Goal: Task Accomplishment & Management: Manage account settings

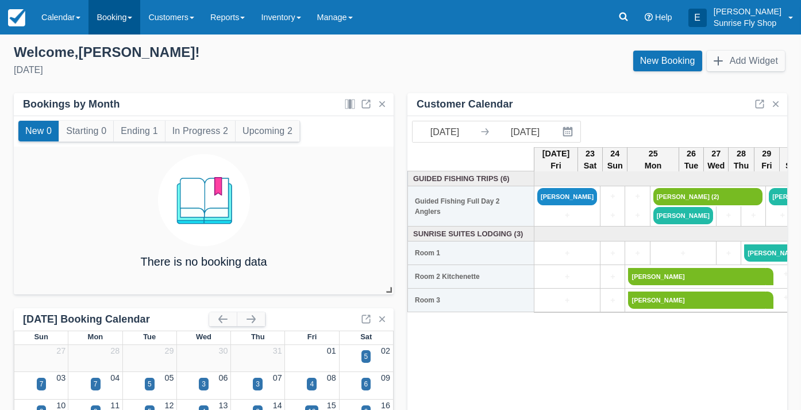
click at [117, 18] on link "Booking" at bounding box center [115, 17] width 52 height 34
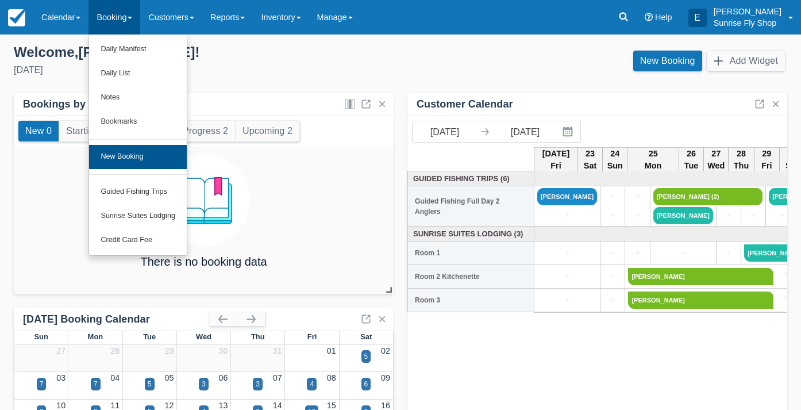
click at [122, 155] on link "New Booking" at bounding box center [138, 157] width 98 height 24
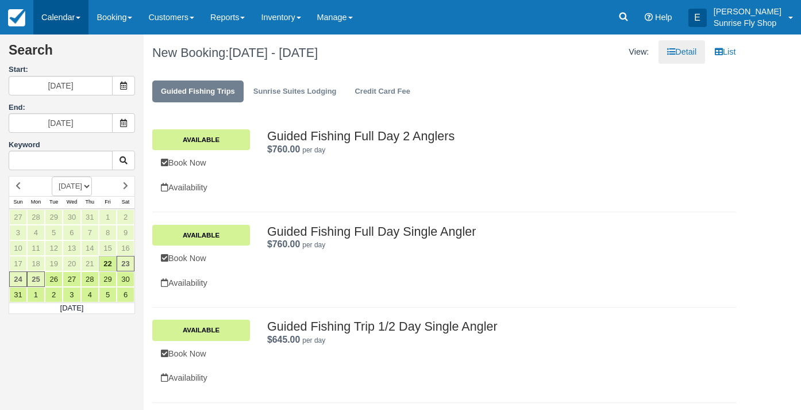
click at [70, 19] on link "Calendar" at bounding box center [60, 17] width 55 height 34
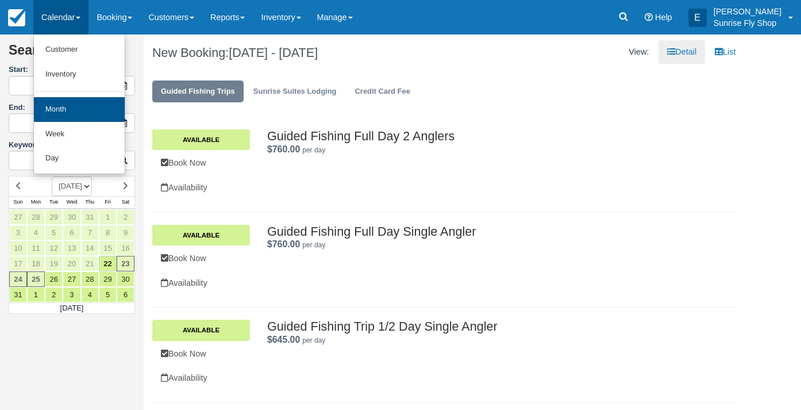
click at [68, 111] on link "Month" at bounding box center [79, 109] width 91 height 25
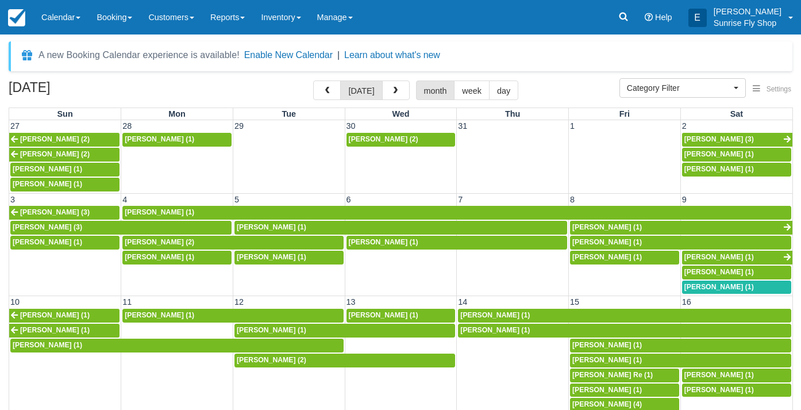
select select
click at [399, 91] on button "button" at bounding box center [396, 90] width 28 height 20
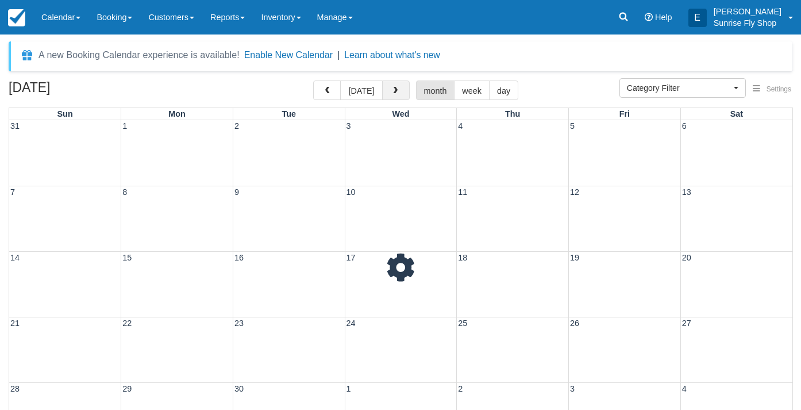
click at [399, 91] on button "button" at bounding box center [396, 90] width 28 height 20
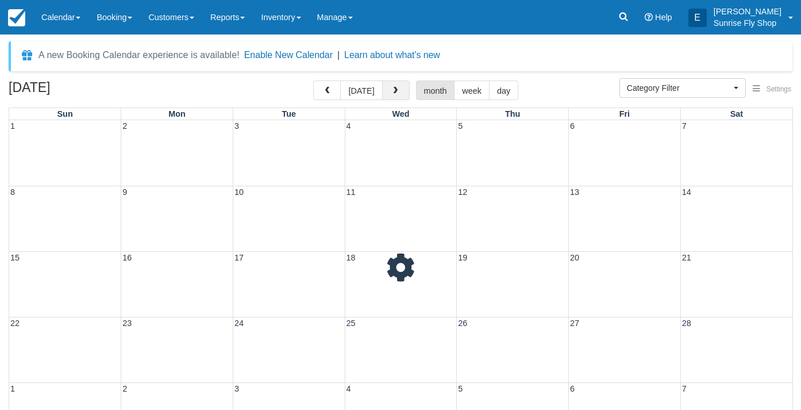
click at [399, 91] on button "button" at bounding box center [396, 90] width 28 height 20
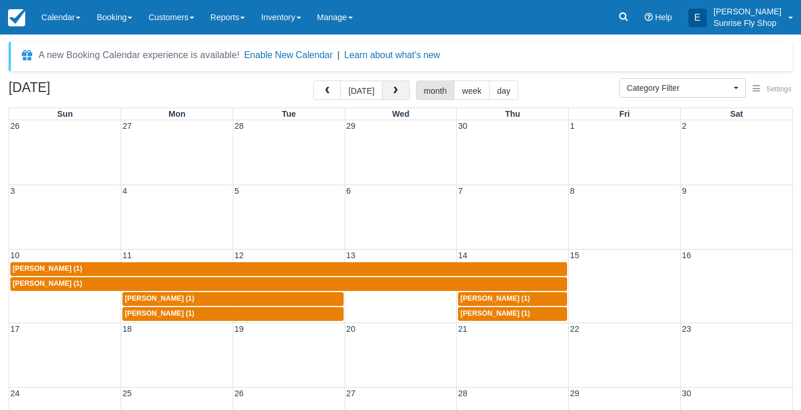
click at [399, 91] on button "button" at bounding box center [396, 90] width 28 height 20
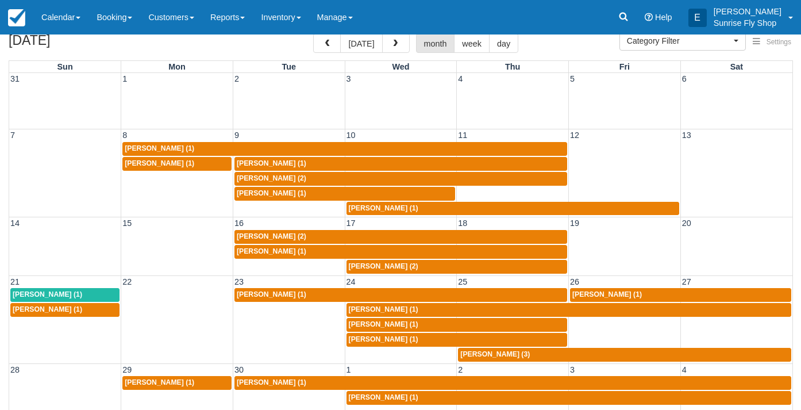
scroll to position [51, 0]
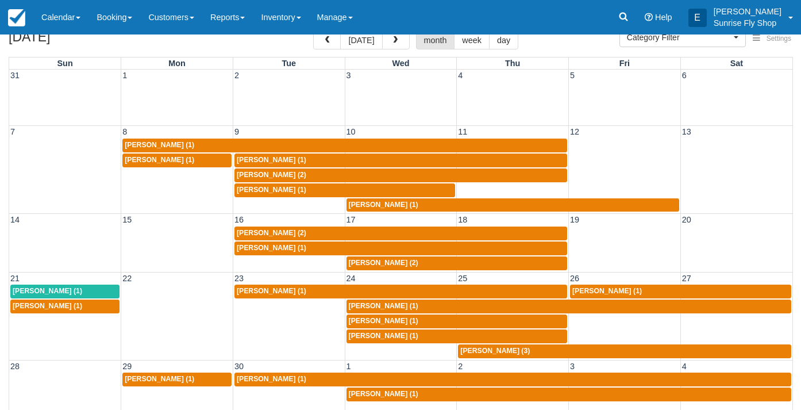
click at [251, 244] on span "Mike Hogue (1)" at bounding box center [272, 248] width 70 height 8
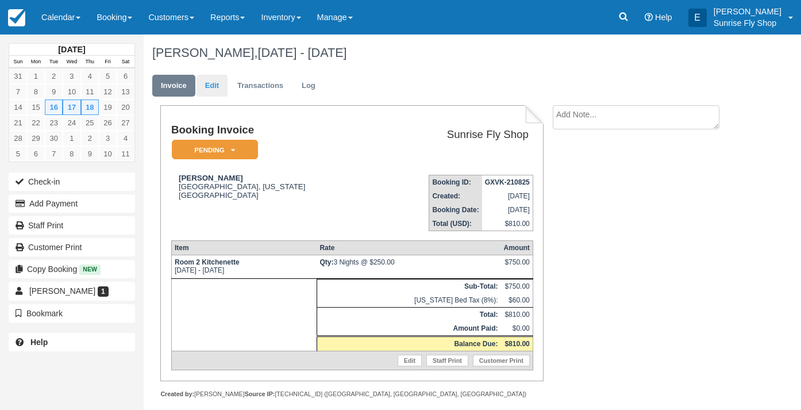
click at [215, 83] on link "Edit" at bounding box center [212, 86] width 31 height 22
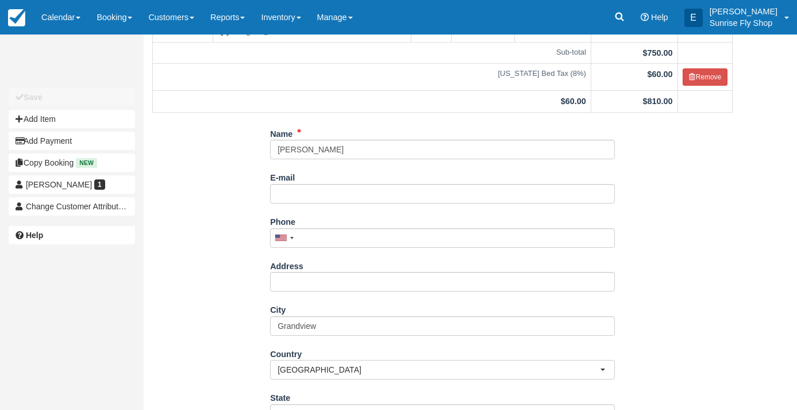
scroll to position [113, 0]
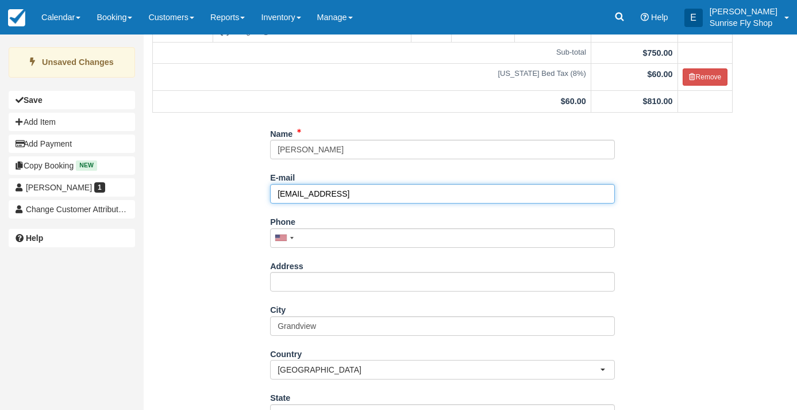
click at [412, 189] on input "doramarie3@yahoo.comq" at bounding box center [442, 194] width 345 height 20
type input "doramarie3@yahoo.com"
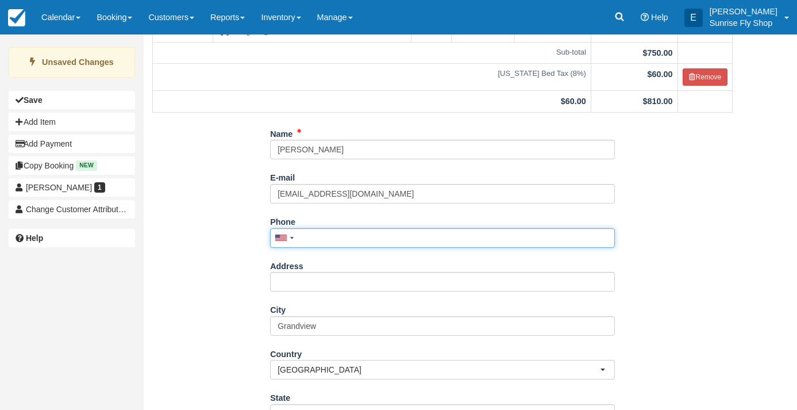
click at [354, 228] on input "Phone" at bounding box center [442, 238] width 345 height 20
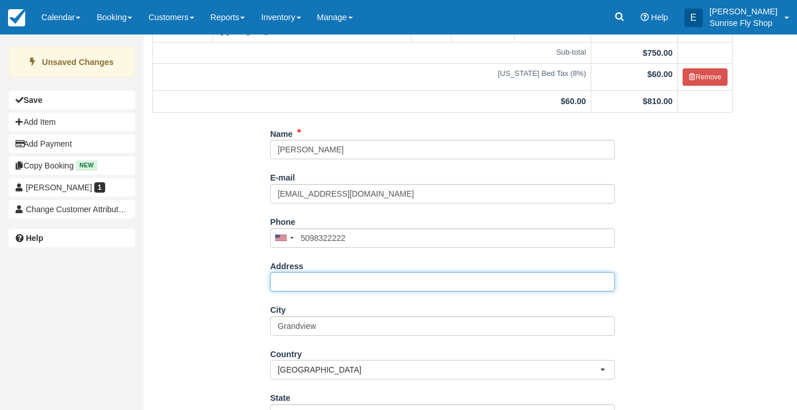
type input "(509) 832-2222"
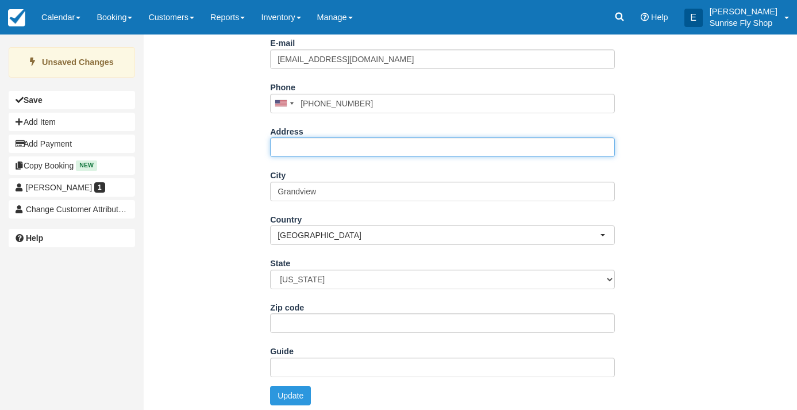
scroll to position [247, 0]
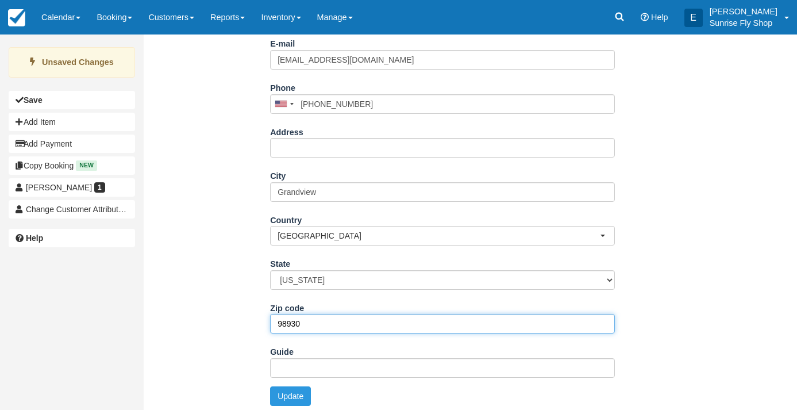
type input "98930"
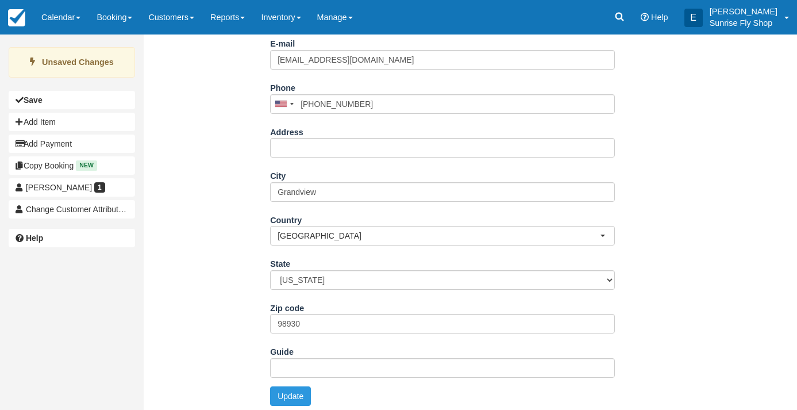
click at [247, 346] on div "Name Mike Hogue E-mail doramarie3@yahoo.com Did you mean ? Phone United States …" at bounding box center [443, 202] width 598 height 424
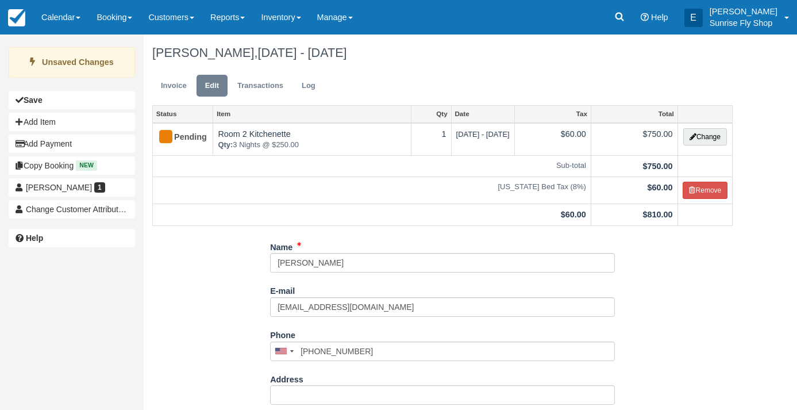
scroll to position [0, 0]
click at [177, 83] on link "Invoice" at bounding box center [173, 86] width 43 height 22
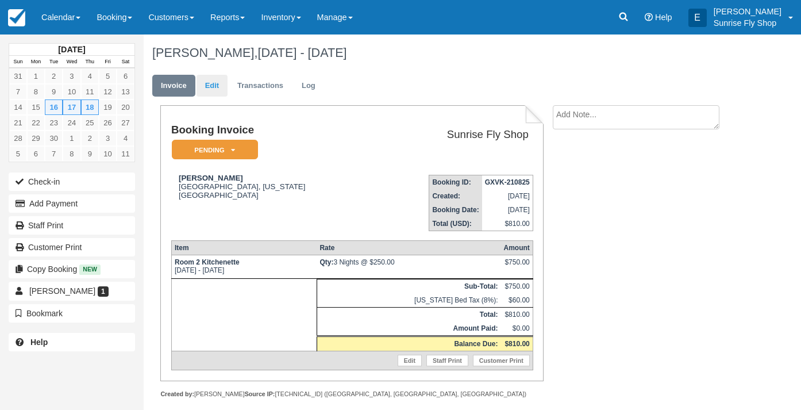
click at [206, 86] on link "Edit" at bounding box center [212, 86] width 31 height 22
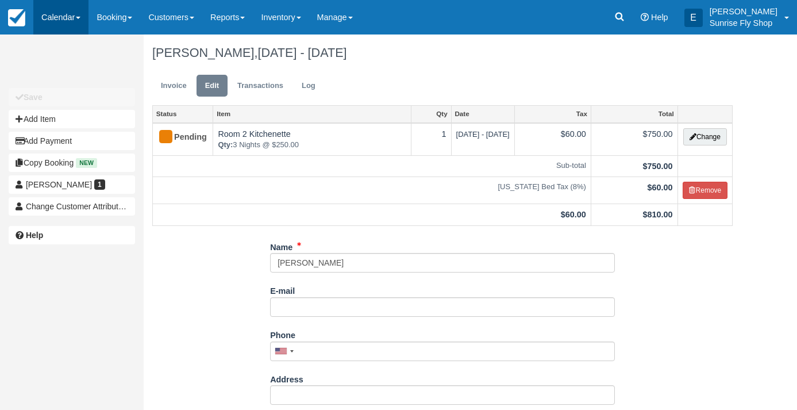
click at [70, 15] on link "Calendar" at bounding box center [60, 17] width 55 height 34
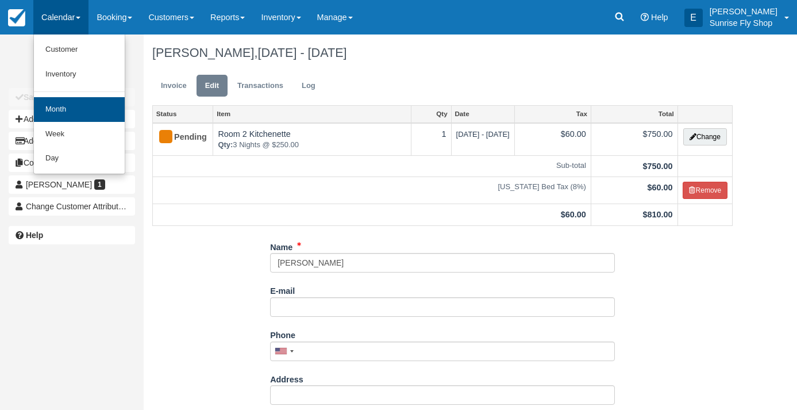
click at [100, 106] on link "Month" at bounding box center [79, 109] width 91 height 25
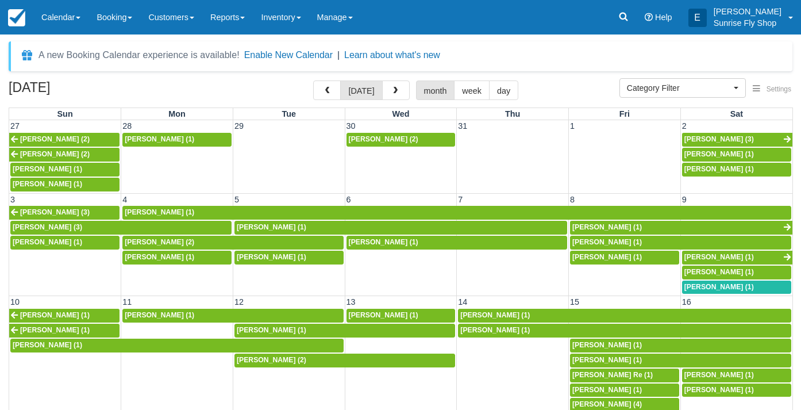
select select
click at [397, 92] on button "button" at bounding box center [396, 90] width 28 height 20
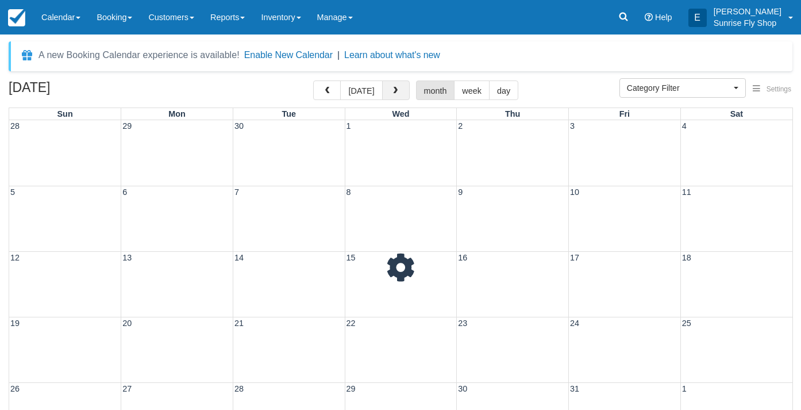
click at [397, 92] on button "button" at bounding box center [396, 90] width 28 height 20
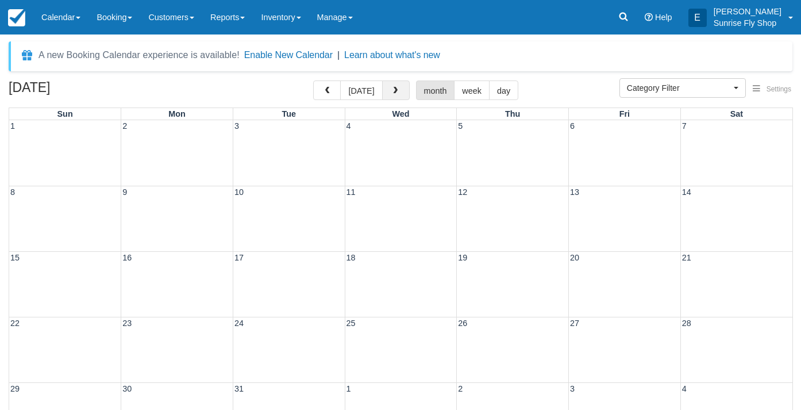
click at [397, 92] on button "button" at bounding box center [396, 90] width 28 height 20
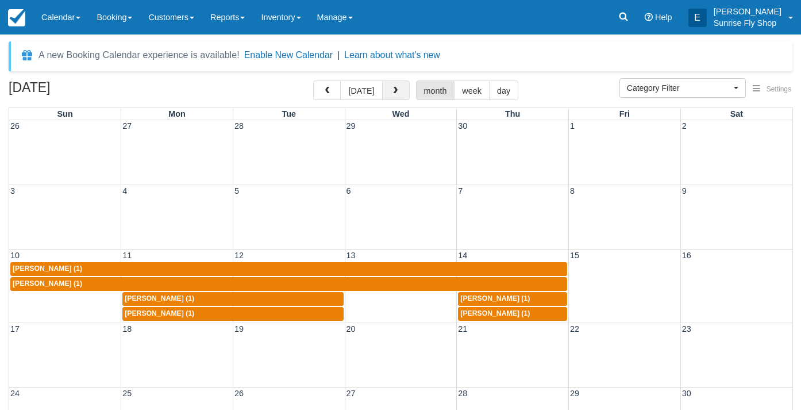
click at [397, 92] on button "button" at bounding box center [396, 90] width 28 height 20
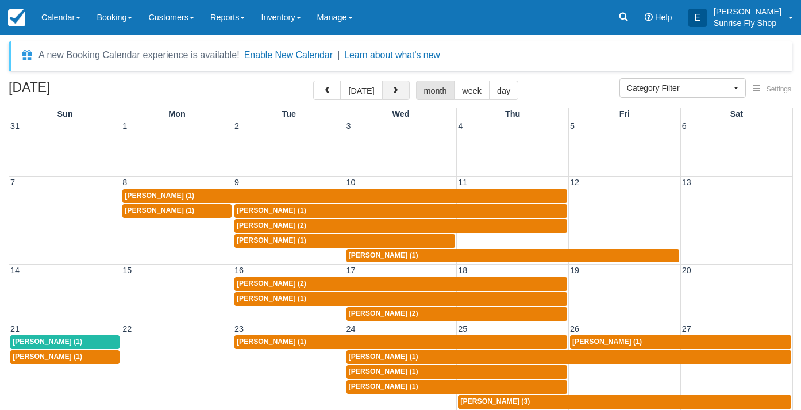
click at [397, 92] on button "button" at bounding box center [396, 90] width 28 height 20
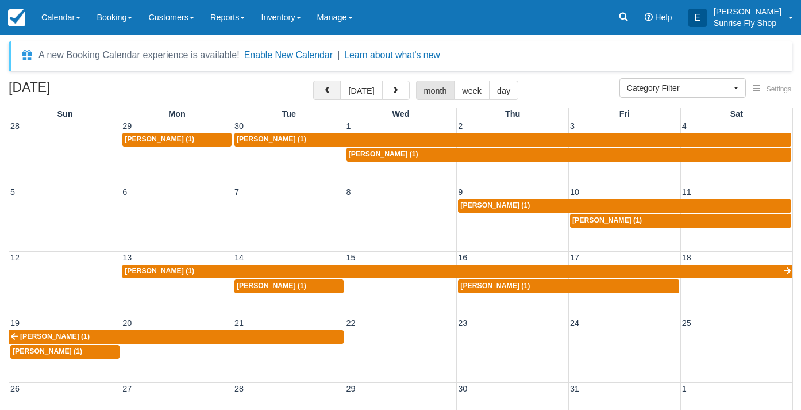
click at [331, 93] on span "button" at bounding box center [327, 91] width 8 height 8
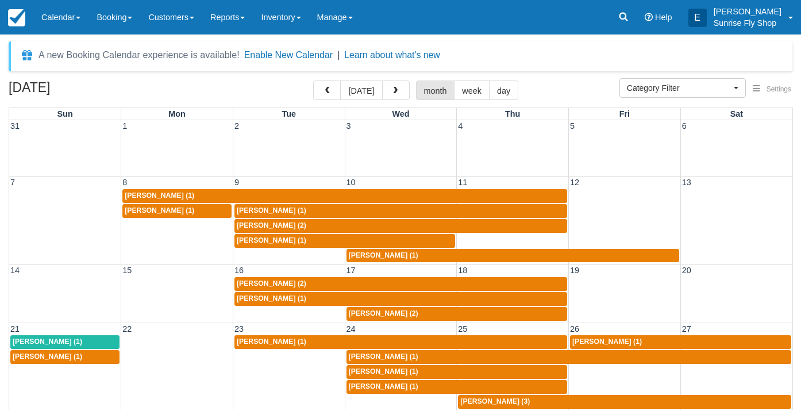
click at [263, 279] on span "Maury Balcom (2)" at bounding box center [272, 283] width 70 height 8
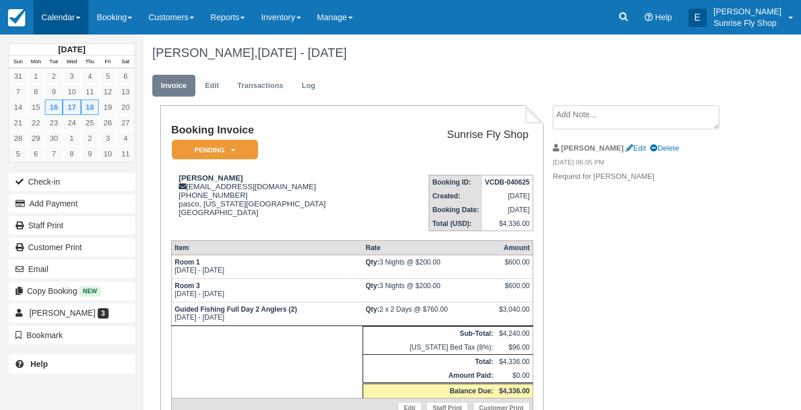
click at [50, 16] on link "Calendar" at bounding box center [60, 17] width 55 height 34
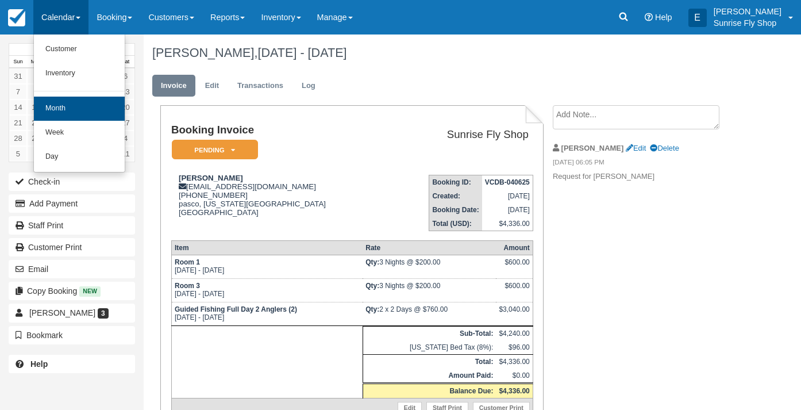
click at [71, 118] on link "Month" at bounding box center [79, 109] width 91 height 24
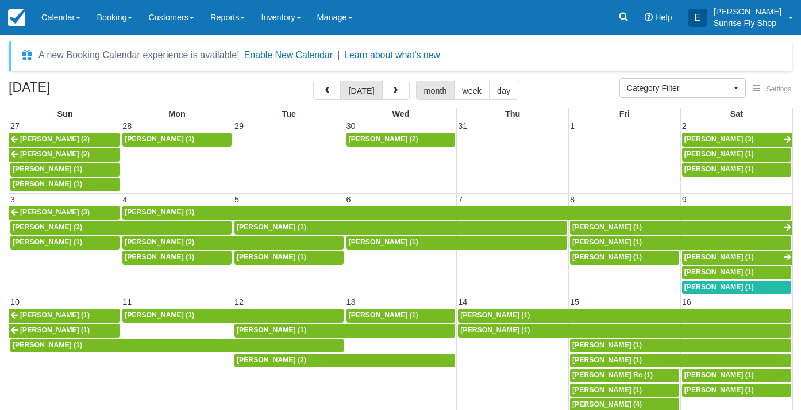
select select
click at [393, 96] on button "button" at bounding box center [396, 90] width 28 height 20
click at [393, 97] on button "button" at bounding box center [396, 90] width 28 height 20
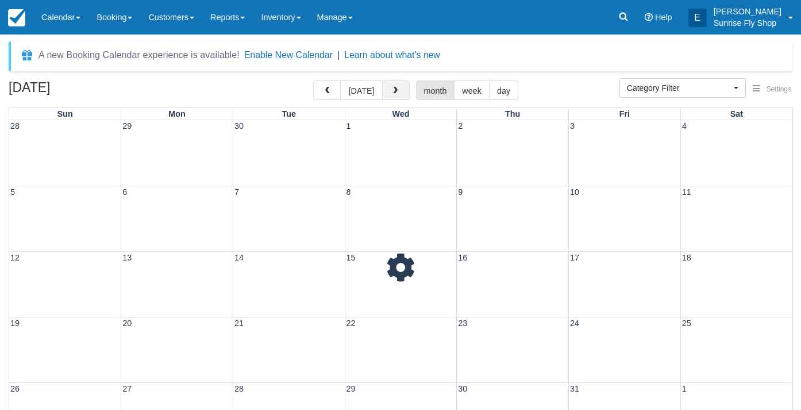
click at [393, 97] on button "button" at bounding box center [396, 90] width 28 height 20
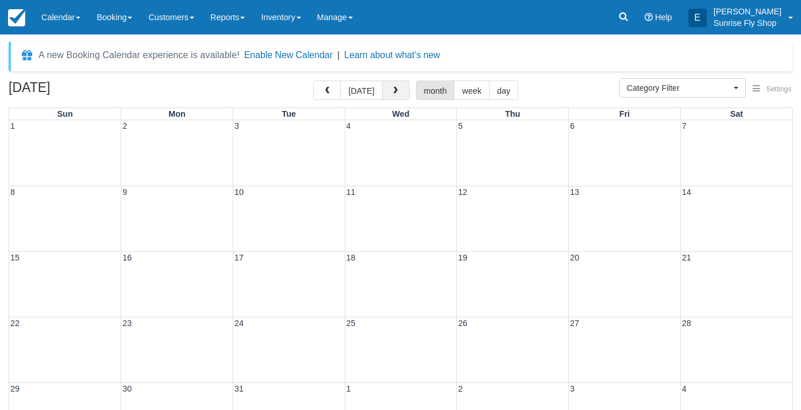
click at [393, 97] on button "button" at bounding box center [396, 90] width 28 height 20
click at [393, 101] on div "[DATE] [DATE] month week day" at bounding box center [401, 92] width 784 height 25
click at [397, 90] on span "button" at bounding box center [395, 91] width 8 height 8
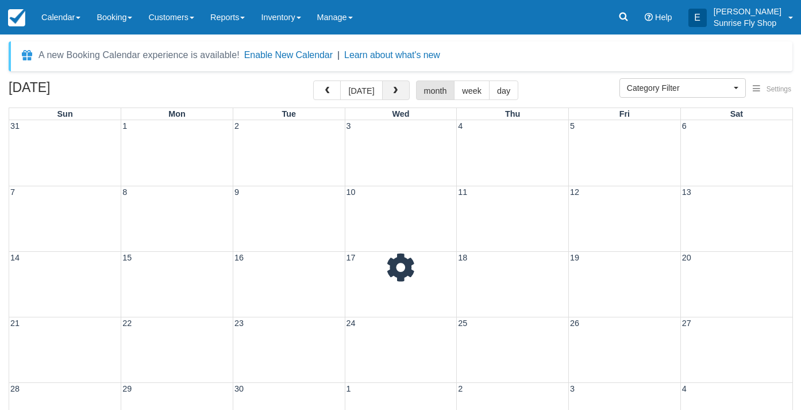
click at [397, 90] on span "button" at bounding box center [395, 91] width 8 height 8
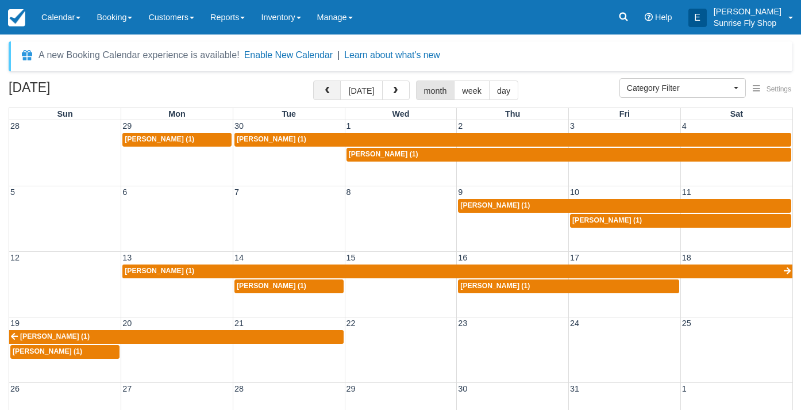
click at [328, 93] on span "button" at bounding box center [327, 91] width 8 height 8
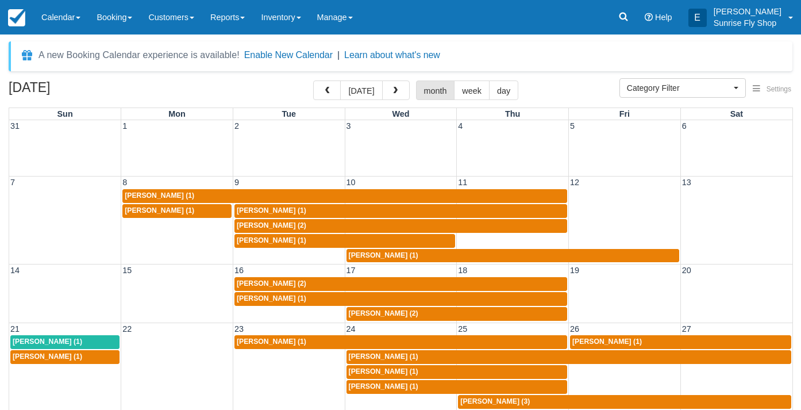
click at [260, 297] on span "[PERSON_NAME] (1)" at bounding box center [272, 298] width 70 height 8
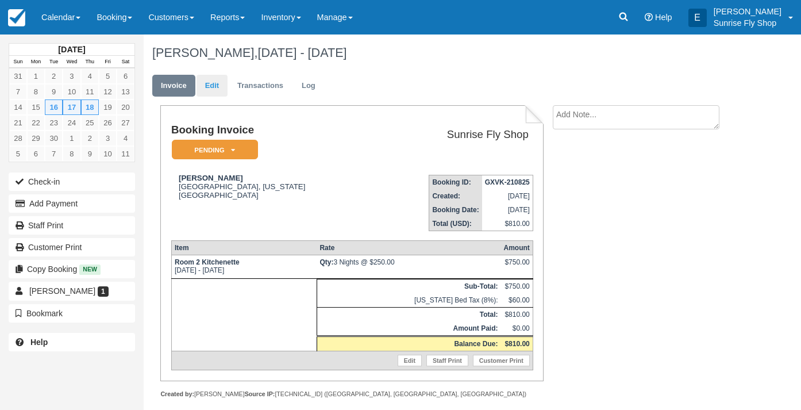
click at [213, 90] on link "Edit" at bounding box center [212, 86] width 31 height 22
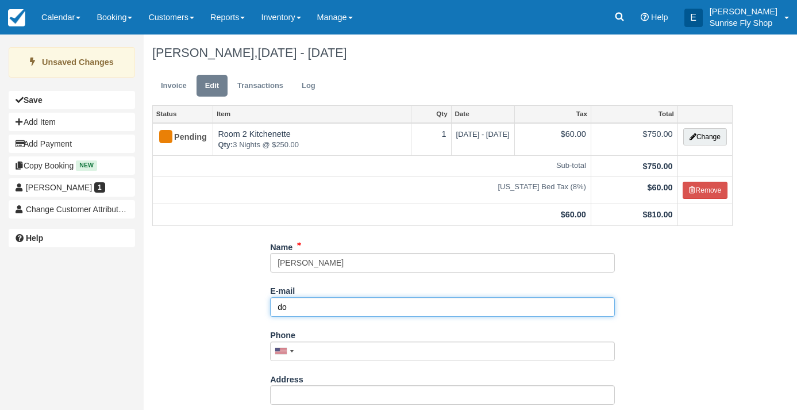
type input "d"
type input "doramarie3@yahoo.com"
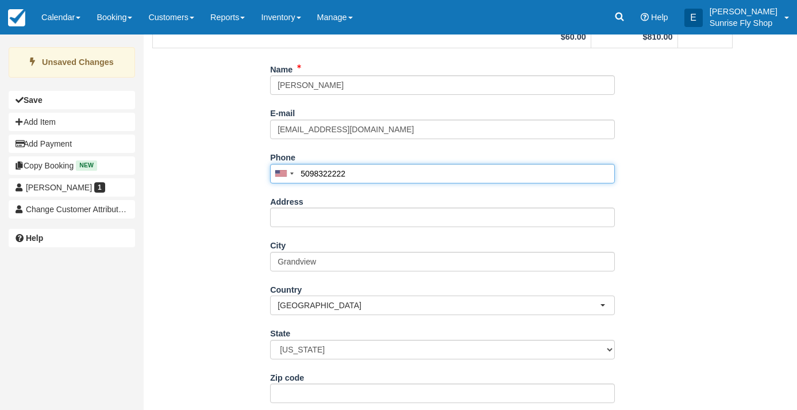
scroll to position [186, 0]
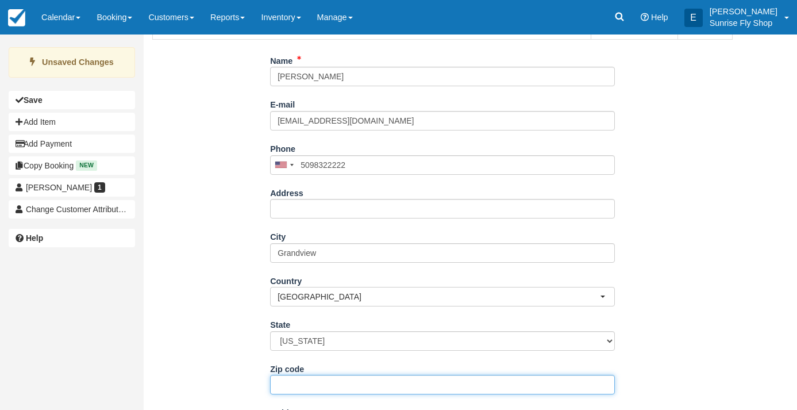
type input "(509) 832-2222"
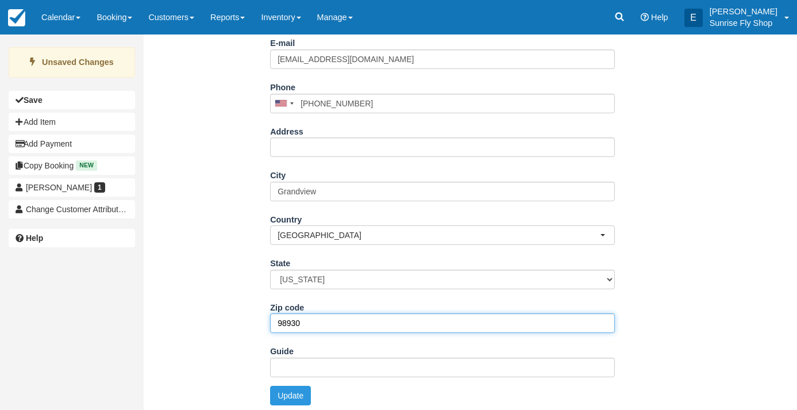
scroll to position [247, 0]
type input "98930"
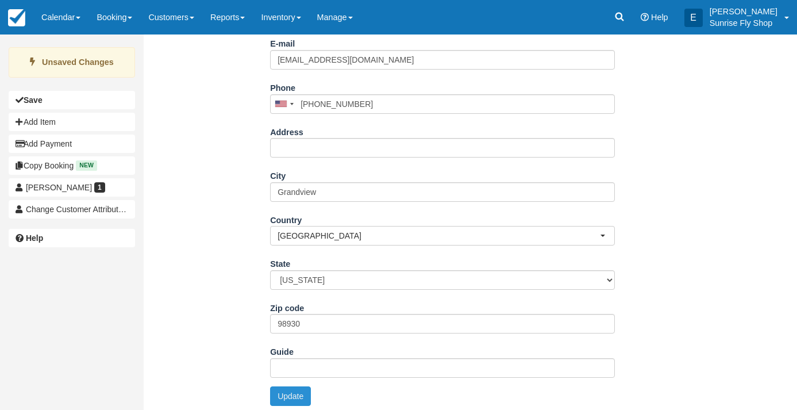
click at [292, 387] on button "Update" at bounding box center [290, 396] width 41 height 20
type input "+15098322222"
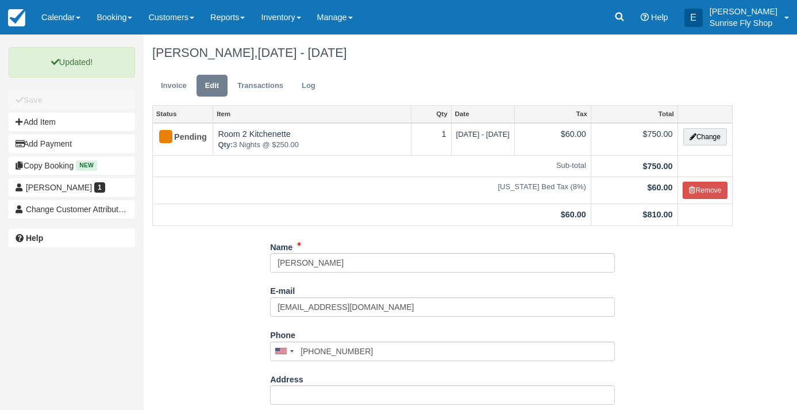
scroll to position [0, 0]
click at [176, 83] on link "Invoice" at bounding box center [173, 86] width 43 height 22
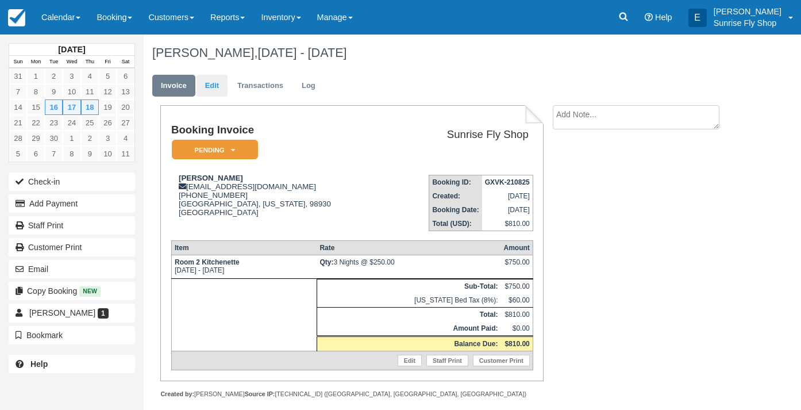
click at [213, 80] on link "Edit" at bounding box center [212, 86] width 31 height 22
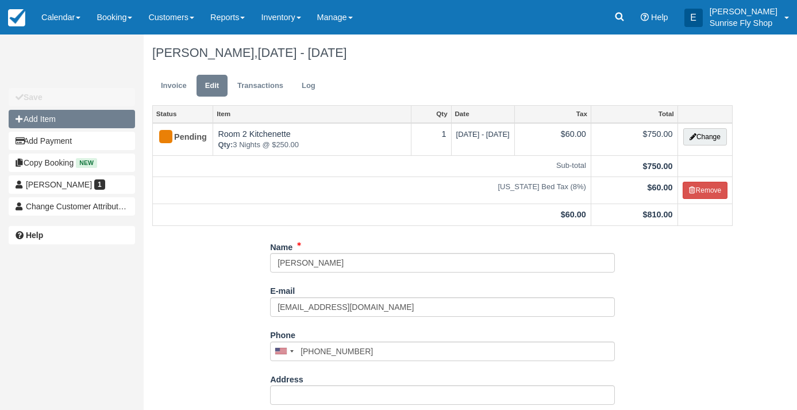
click at [74, 121] on button "Add Item" at bounding box center [72, 119] width 126 height 18
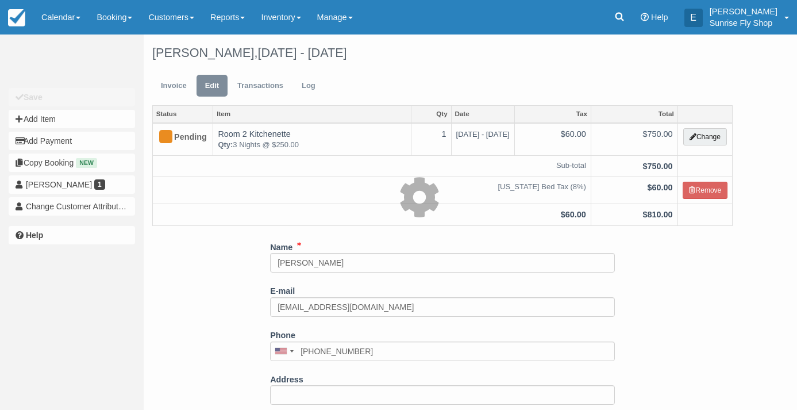
type input "0.00"
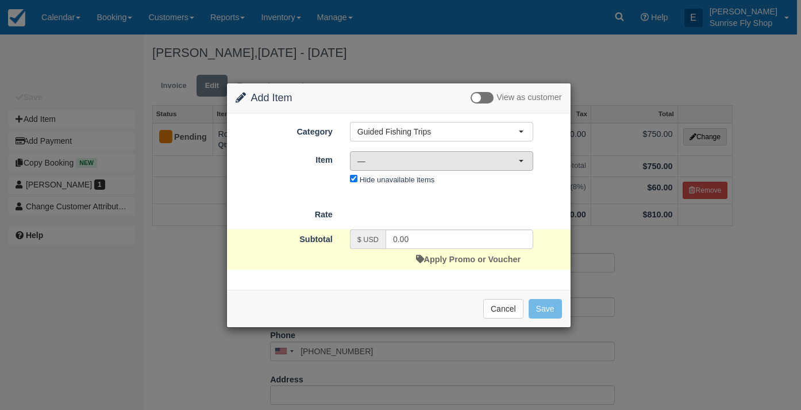
click at [401, 159] on span "—" at bounding box center [438, 160] width 161 height 11
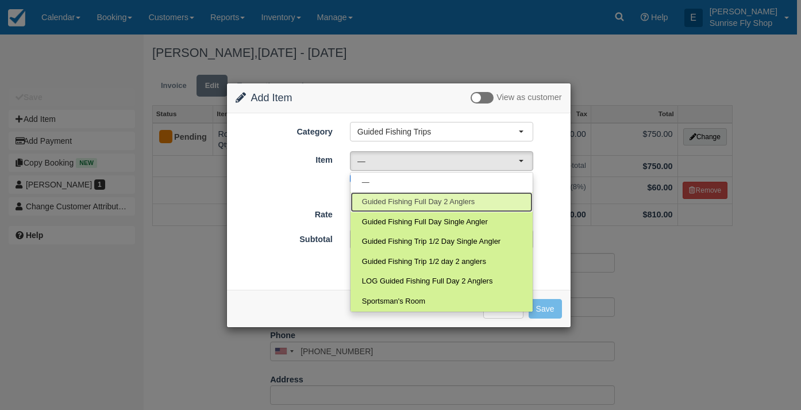
click at [433, 204] on span "Guided Fishing Full Day 2 Anglers" at bounding box center [418, 202] width 113 height 11
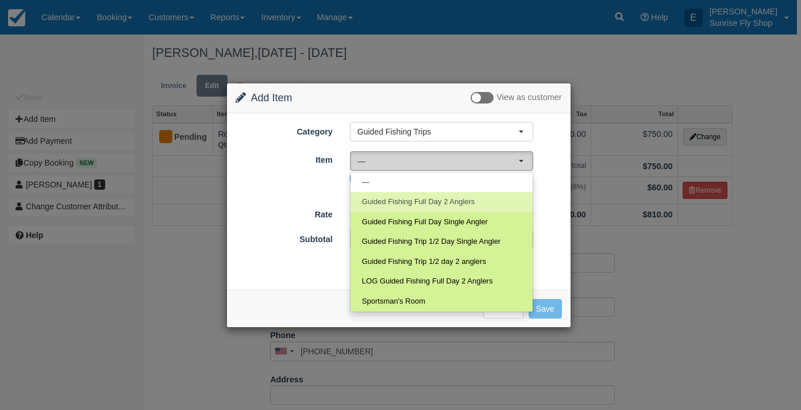
select select "4"
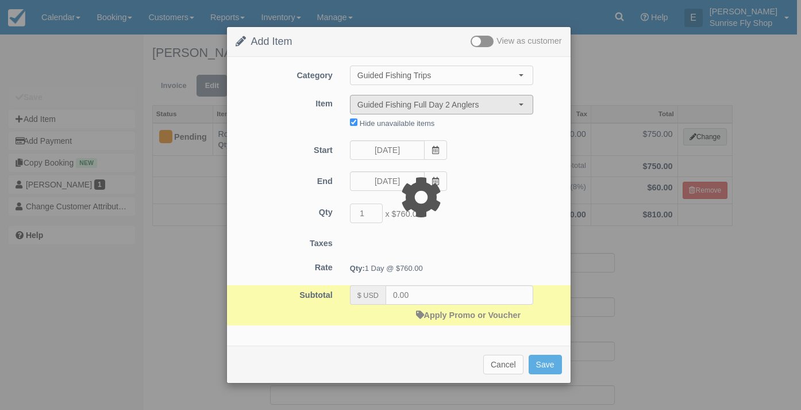
type input "760.00"
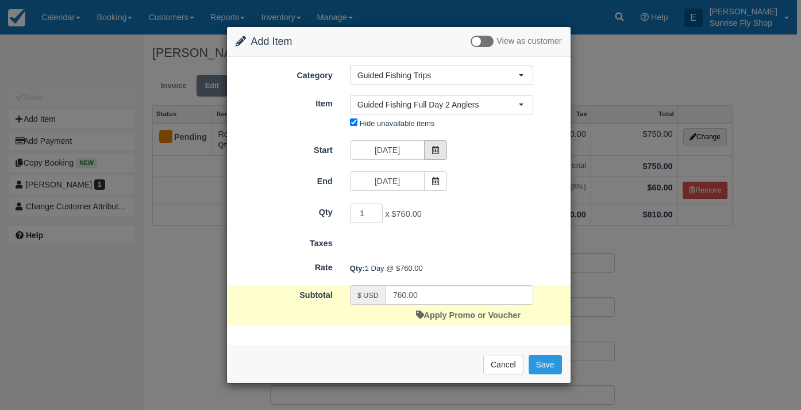
click at [437, 148] on icon at bounding box center [436, 150] width 8 height 8
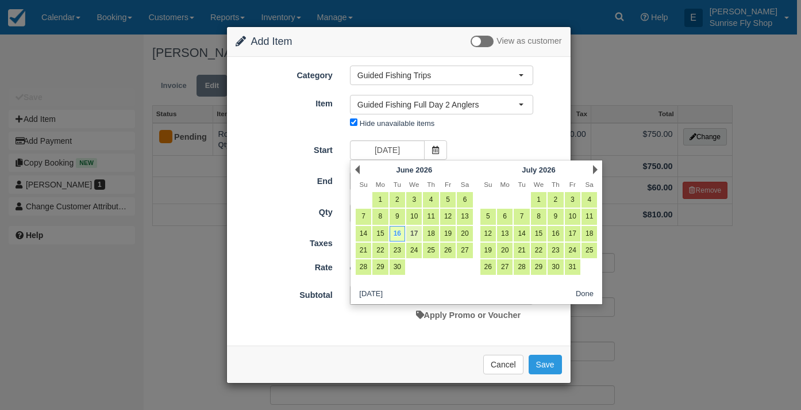
click at [415, 231] on link "17" at bounding box center [414, 234] width 16 height 16
type input "06/17/26"
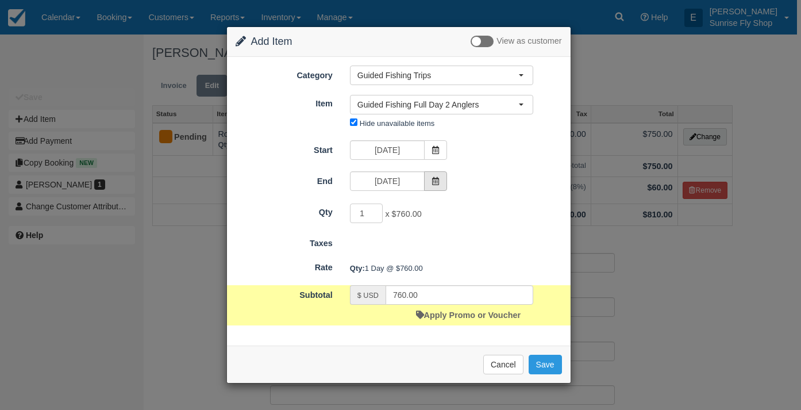
click at [436, 184] on icon at bounding box center [436, 181] width 8 height 8
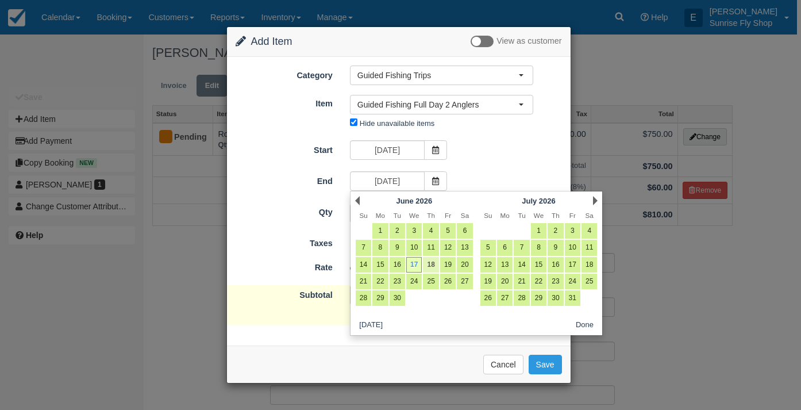
click at [430, 263] on link "18" at bounding box center [431, 265] width 16 height 16
type input "06/18/26"
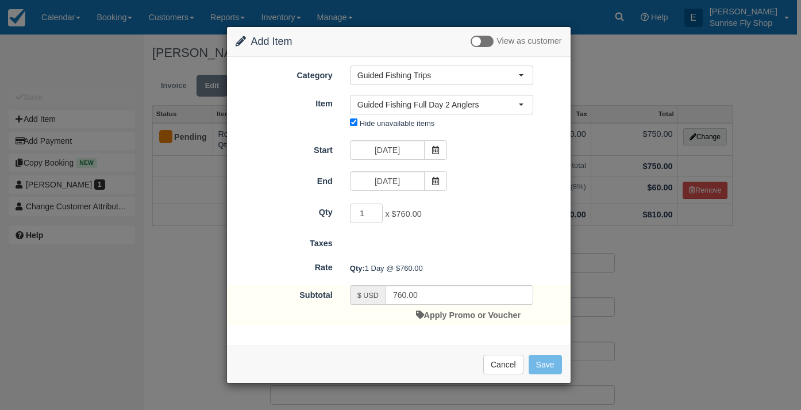
type input "1520.00"
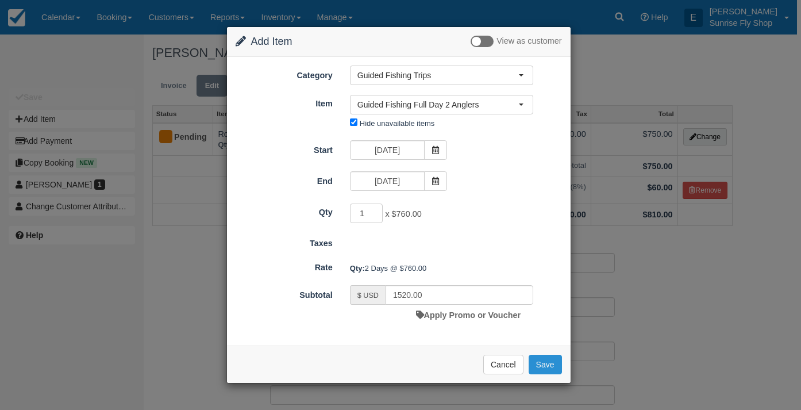
click at [547, 363] on button "Save" at bounding box center [545, 365] width 33 height 20
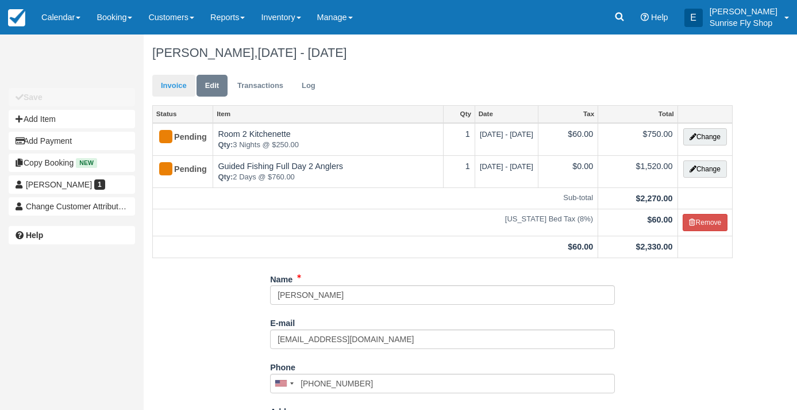
click at [169, 88] on link "Invoice" at bounding box center [173, 86] width 43 height 22
